Goal: Navigation & Orientation: Find specific page/section

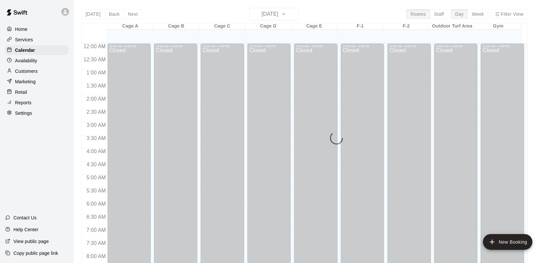
scroll to position [383, 0]
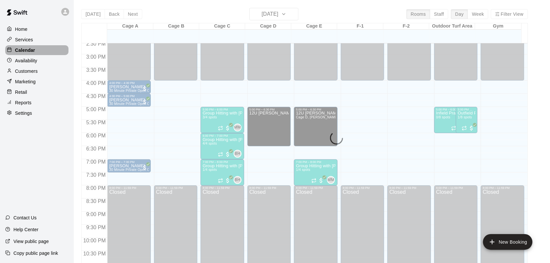
click at [30, 48] on p "Calendar" at bounding box center [25, 50] width 20 height 7
click at [26, 27] on p "Home" at bounding box center [21, 29] width 12 height 7
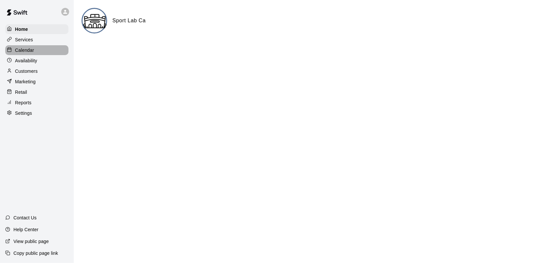
click at [19, 49] on p "Calendar" at bounding box center [24, 50] width 19 height 7
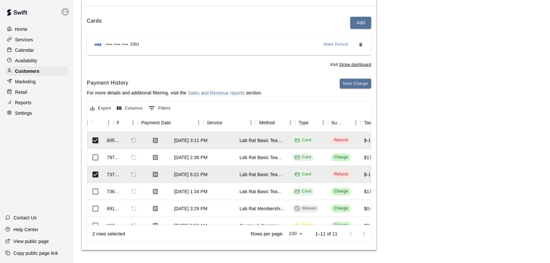
scroll to position [0, 33]
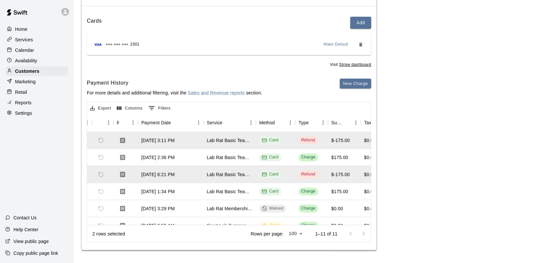
click at [21, 39] on p "Services" at bounding box center [24, 39] width 18 height 7
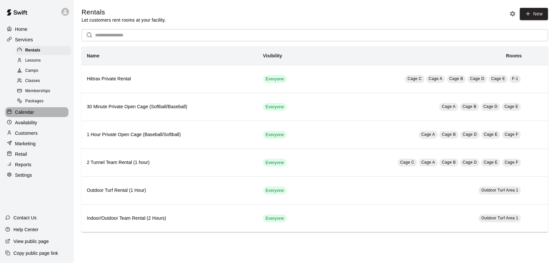
click at [30, 115] on p "Calendar" at bounding box center [24, 112] width 19 height 7
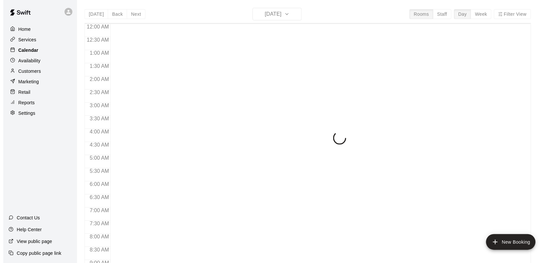
scroll to position [383, 0]
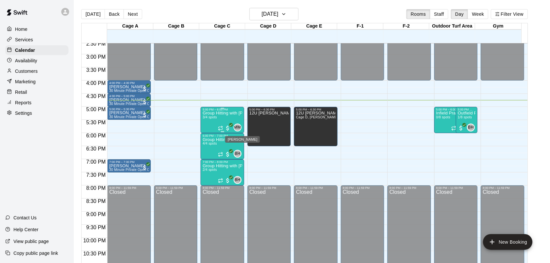
click at [240, 127] on span "MM" at bounding box center [237, 127] width 7 height 7
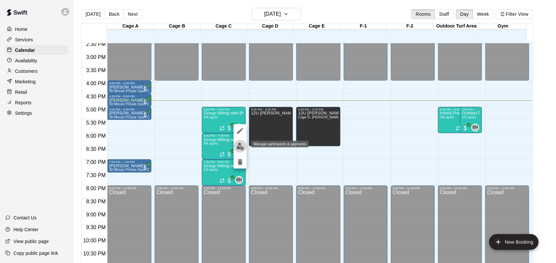
click at [240, 146] on img "edit" at bounding box center [241, 147] width 8 height 8
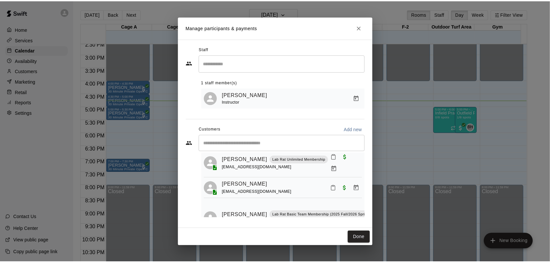
scroll to position [43, 0]
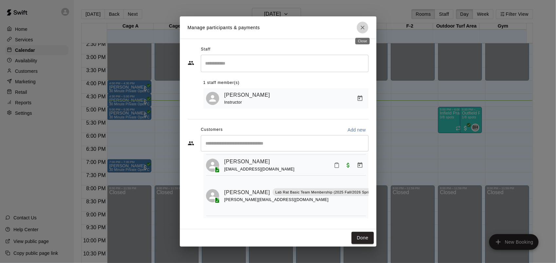
click at [362, 27] on icon "Close" at bounding box center [363, 27] width 7 height 7
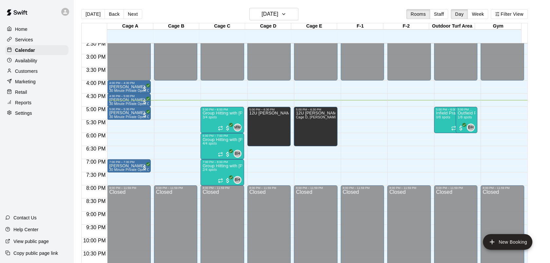
click at [362, 27] on div "F-1" at bounding box center [360, 26] width 46 height 6
